Goal: Task Accomplishment & Management: Manage account settings

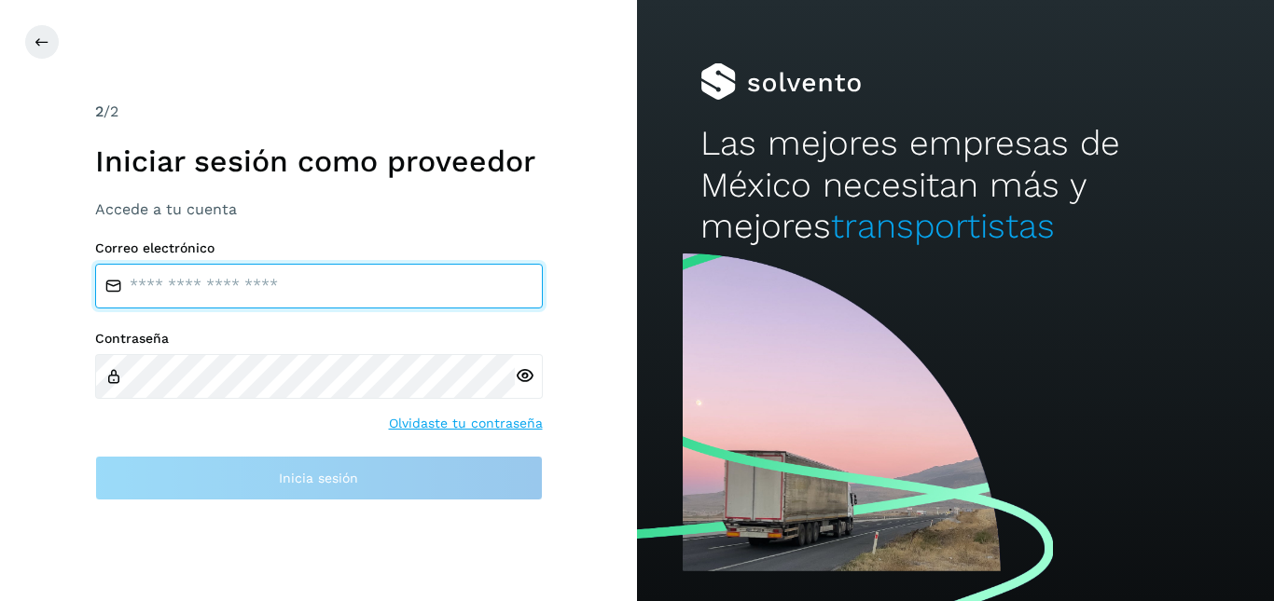
drag, startPoint x: 0, startPoint y: 0, endPoint x: 269, endPoint y: 279, distance: 387.7
click at [269, 279] on input "email" at bounding box center [319, 286] width 448 height 45
type input "**********"
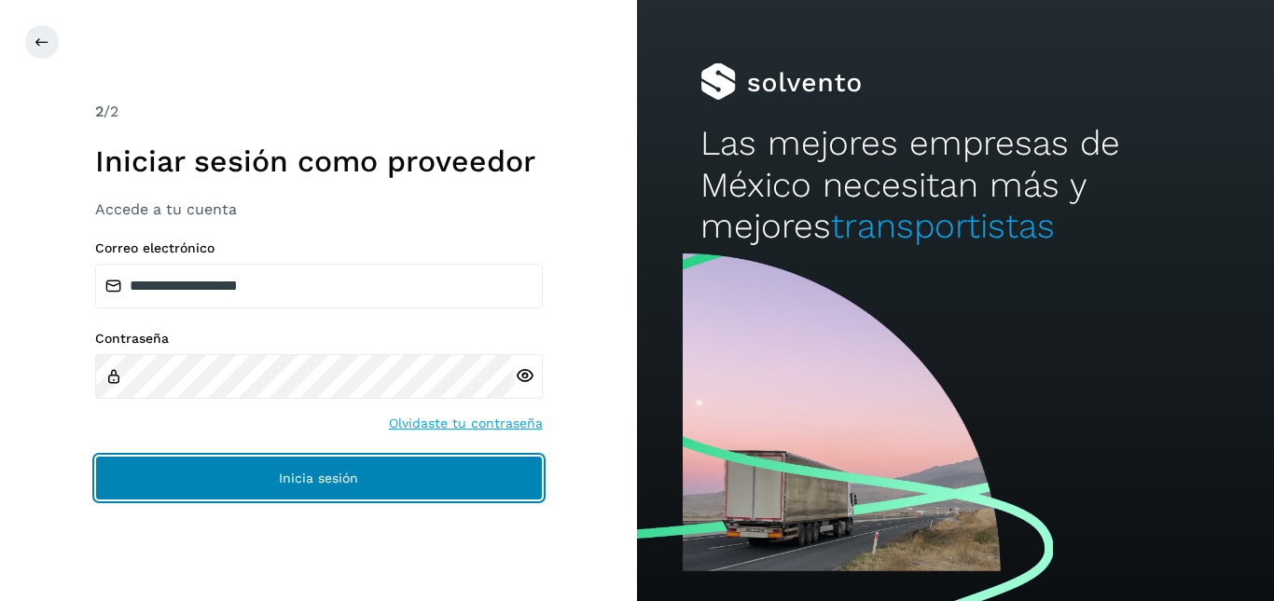
click at [417, 492] on button "Inicia sesión" at bounding box center [319, 478] width 448 height 45
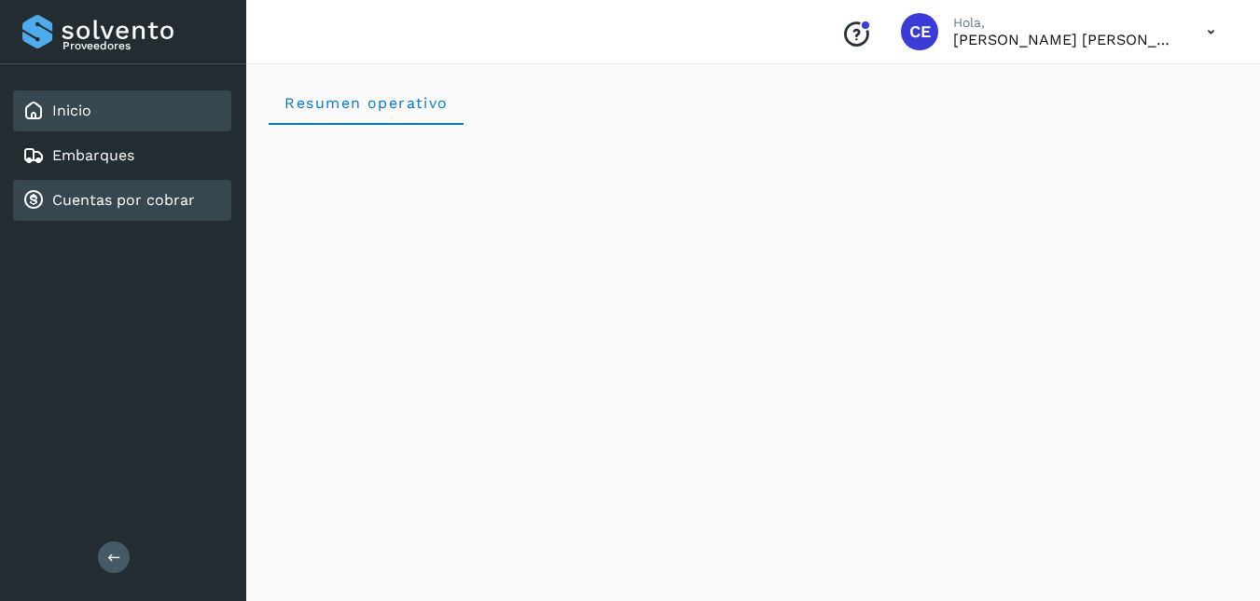
click at [174, 200] on link "Cuentas por cobrar" at bounding box center [123, 200] width 143 height 18
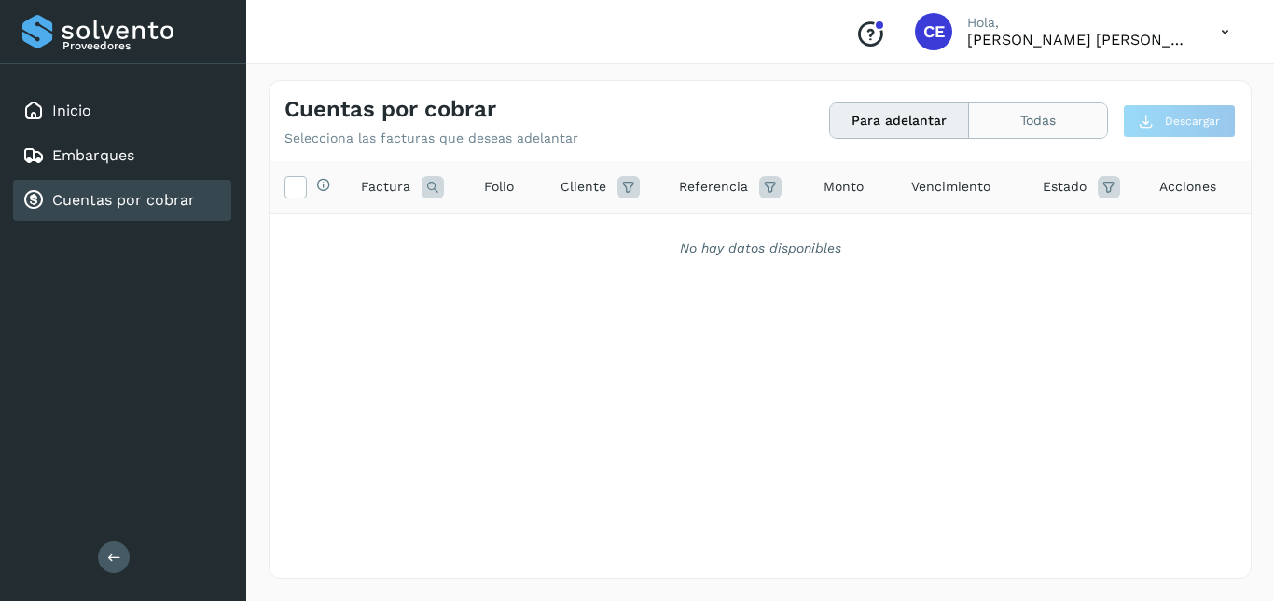
click at [1052, 126] on button "Todas" at bounding box center [1038, 120] width 138 height 34
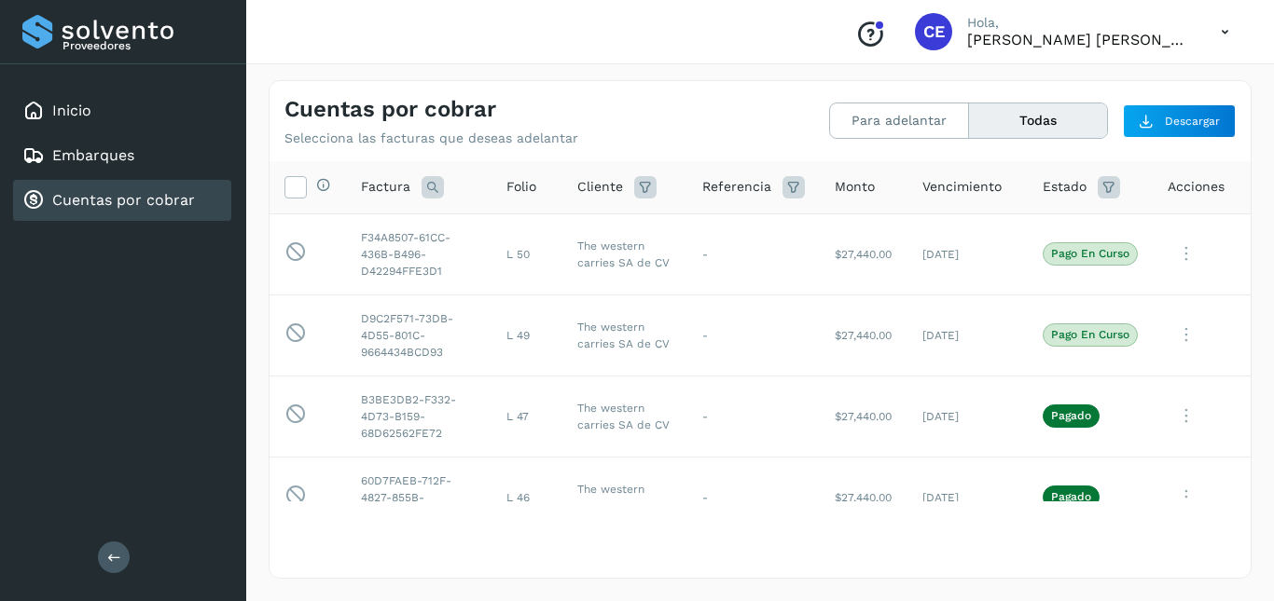
click at [1218, 40] on icon at bounding box center [1225, 32] width 38 height 38
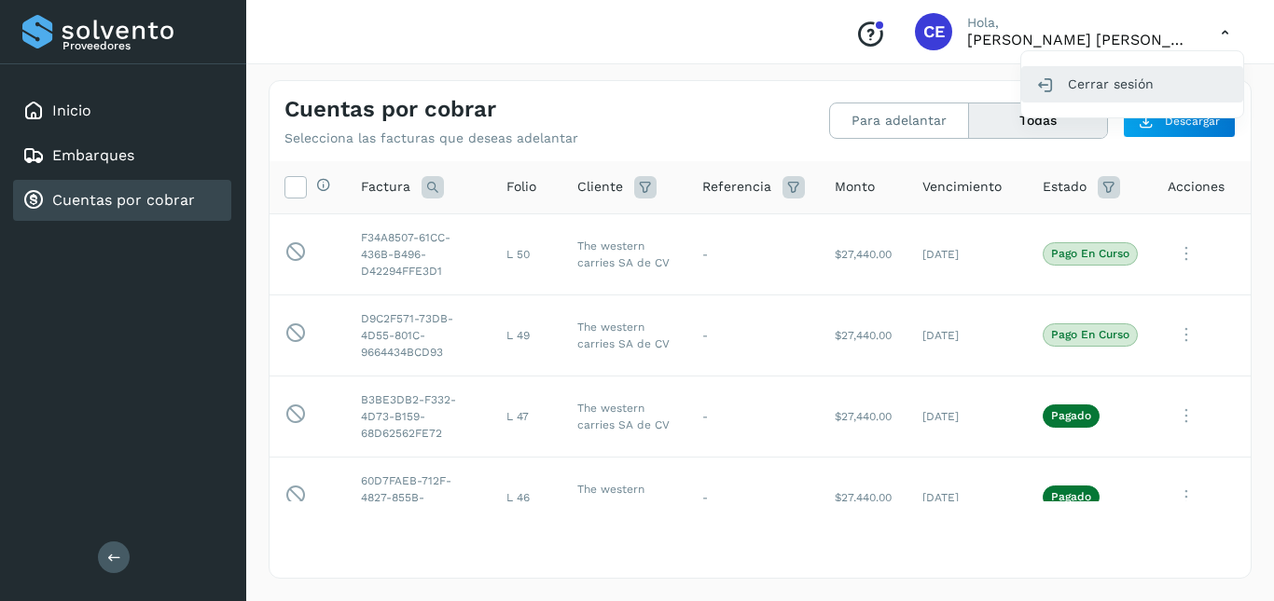
click at [1135, 76] on div "Cerrar sesión" at bounding box center [1132, 83] width 222 height 35
